Goal: Transaction & Acquisition: Book appointment/travel/reservation

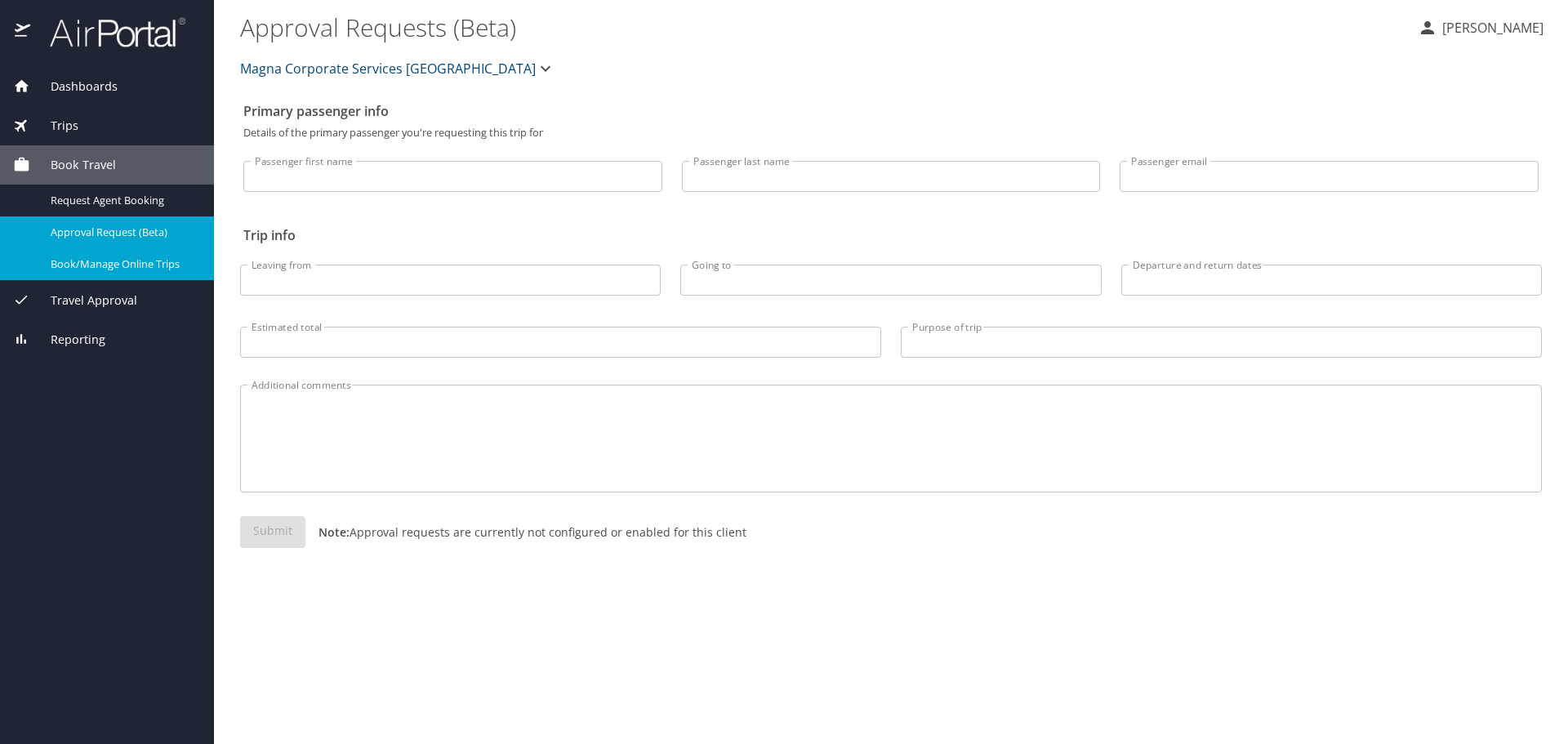
click at [177, 261] on span "Book/Manage Online Trips" at bounding box center [122, 264] width 143 height 15
click at [132, 270] on span "Book/Manage Online Trips" at bounding box center [122, 264] width 143 height 15
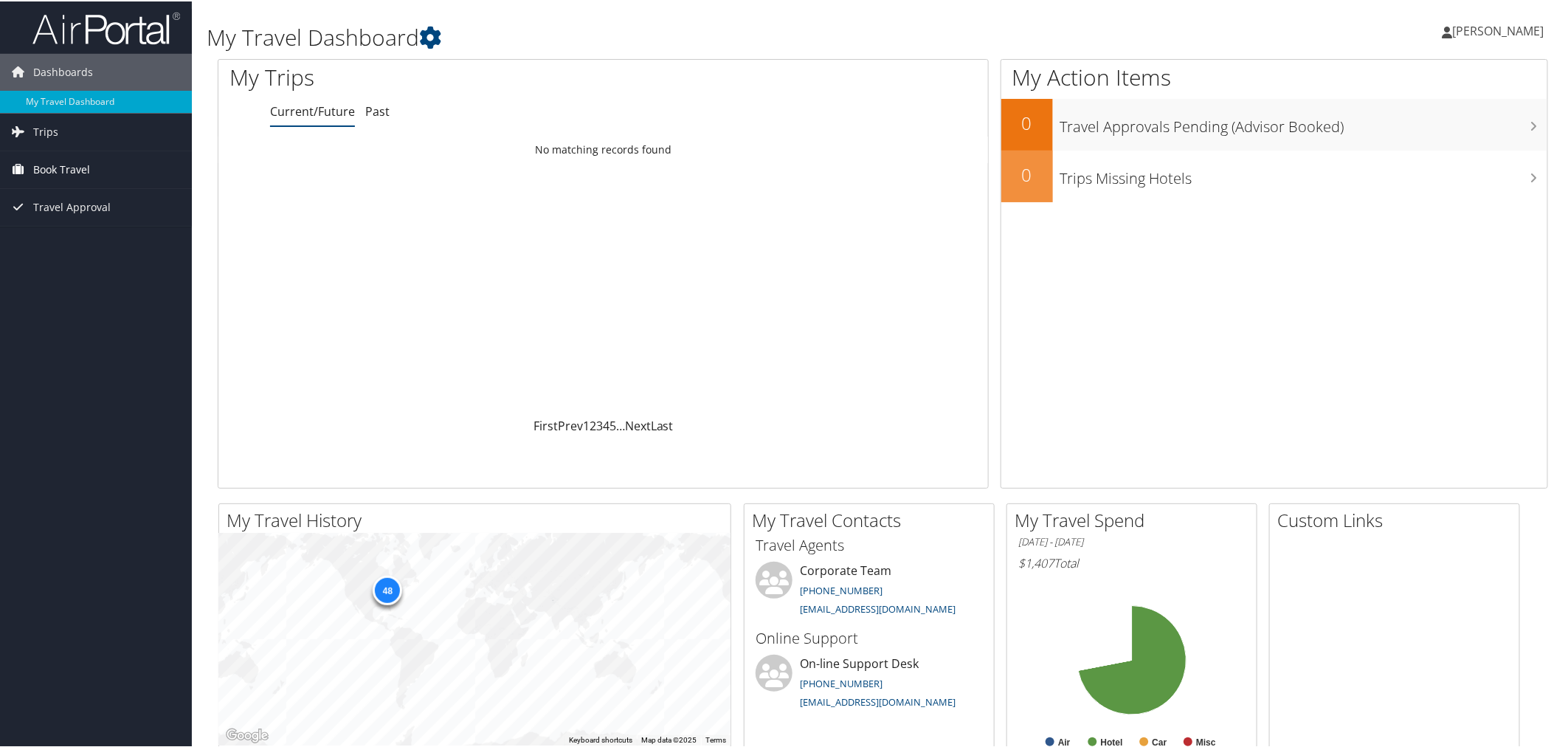
click at [157, 167] on link "Book Travel" at bounding box center [96, 168] width 192 height 37
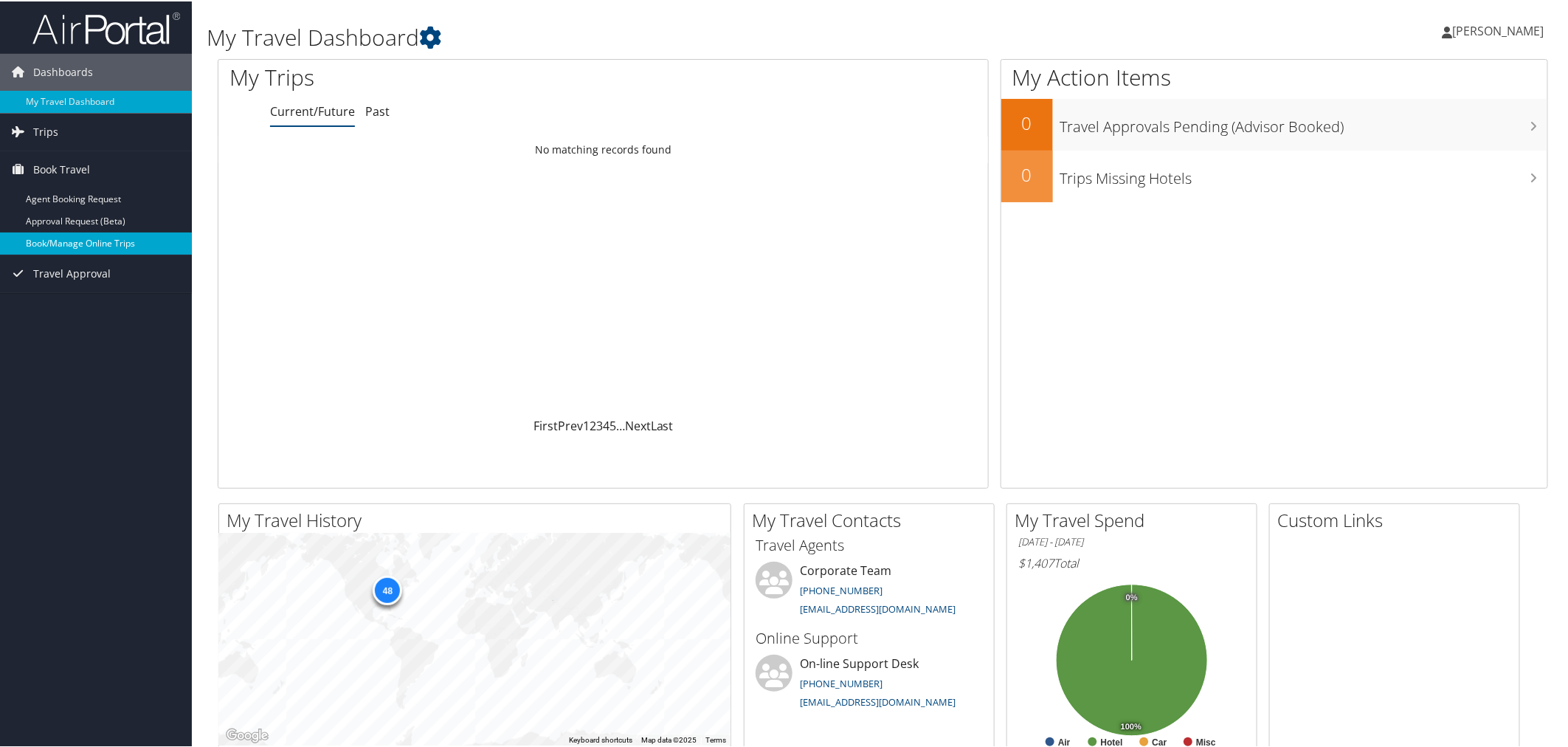
click at [124, 234] on link "Book/Manage Online Trips" at bounding box center [96, 242] width 192 height 22
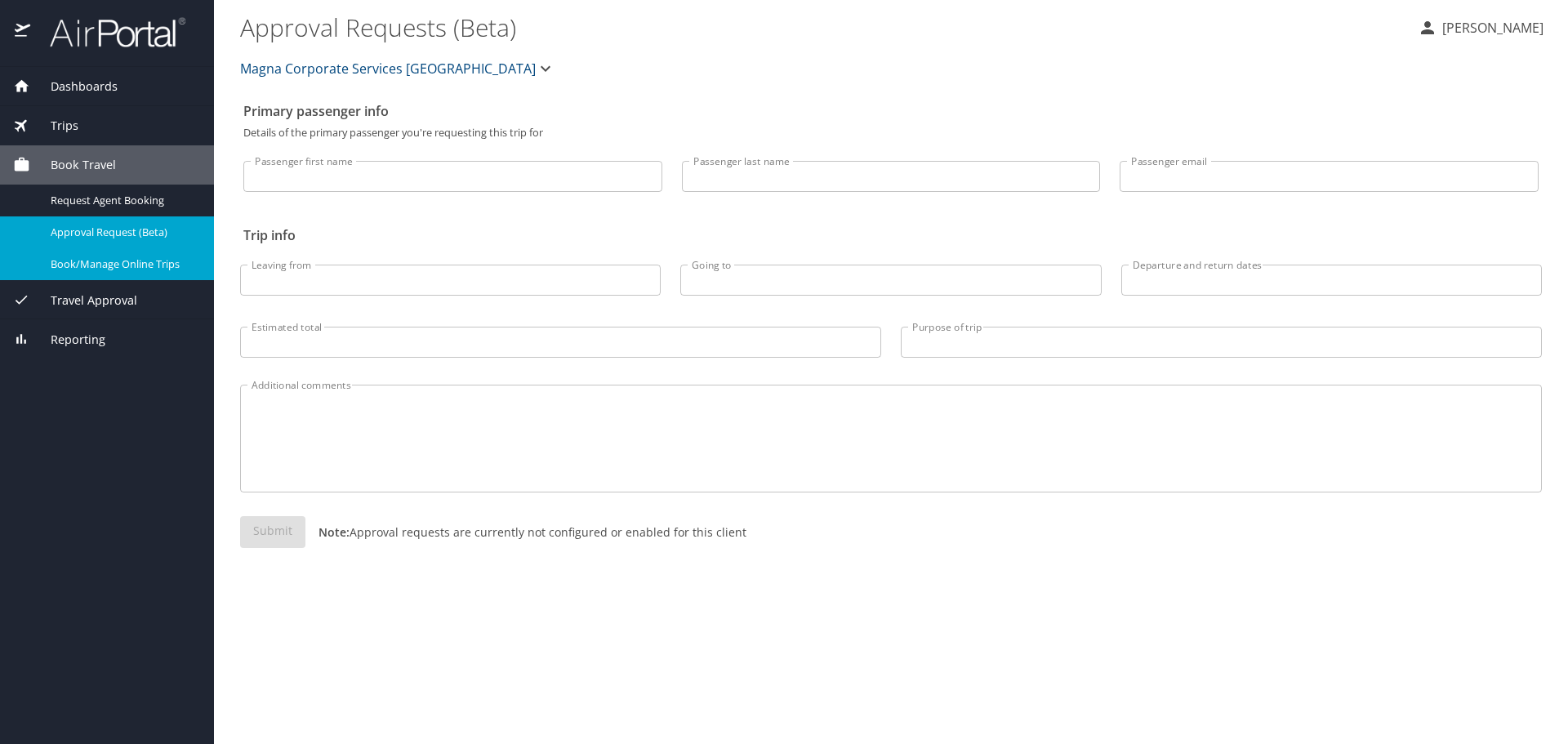
click at [118, 264] on span "Book/Manage Online Trips" at bounding box center [122, 264] width 143 height 15
click at [137, 261] on span "Book/Manage Online Trips" at bounding box center [122, 264] width 143 height 15
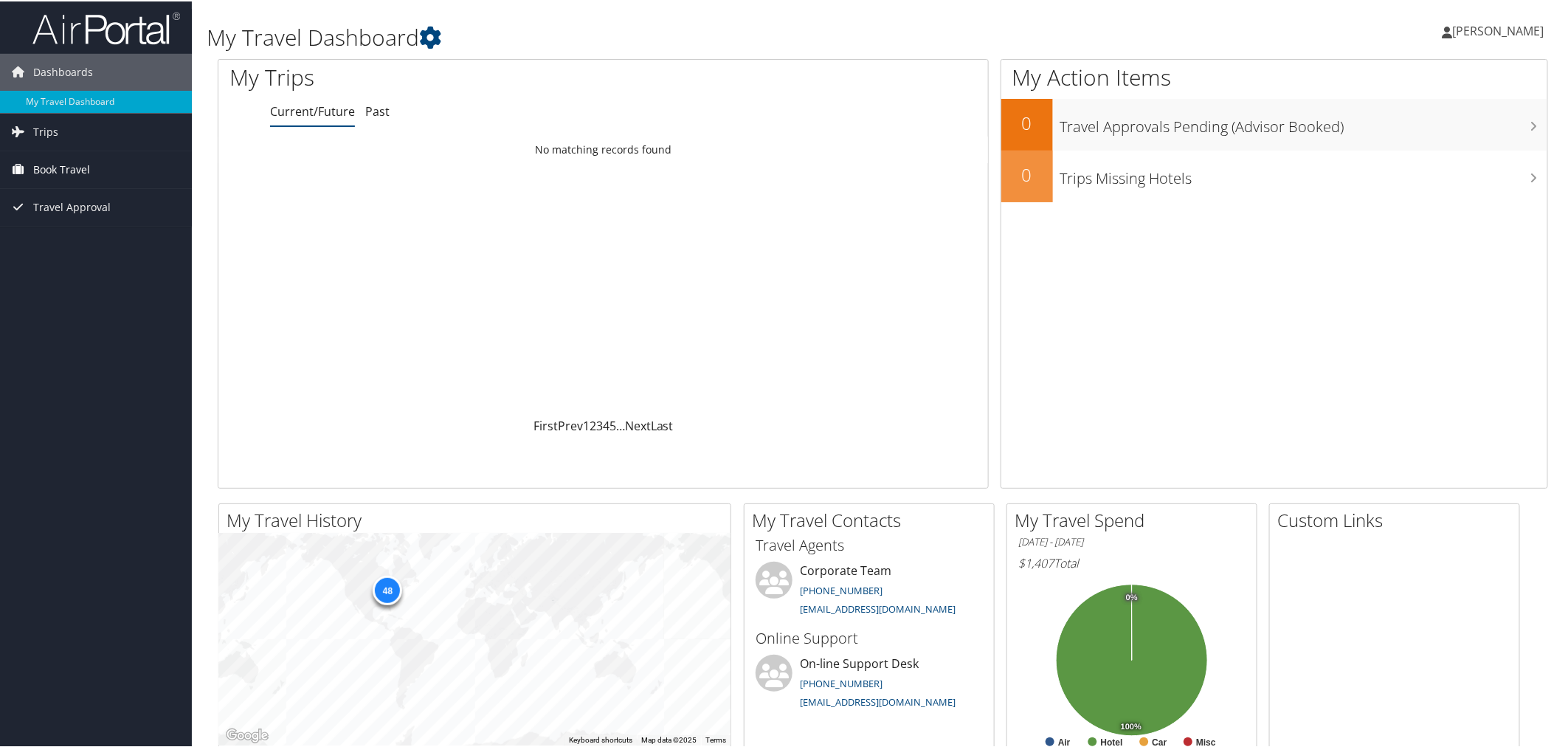
click at [85, 178] on span "Book Travel" at bounding box center [62, 168] width 57 height 37
click at [87, 246] on link "Book/Manage Online Trips" at bounding box center [96, 242] width 192 height 22
